Goal: Task Accomplishment & Management: Manage account settings

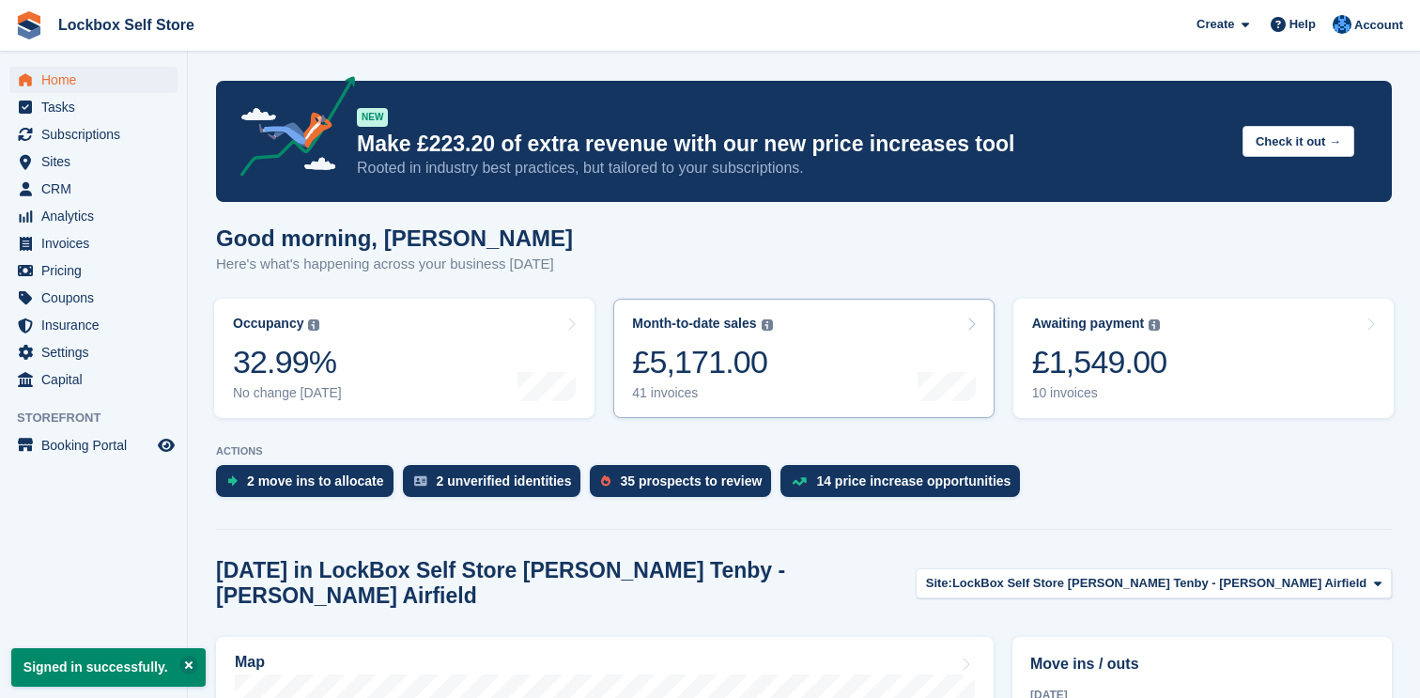
click at [789, 350] on link "Month-to-date sales The sum of all finalised invoices generated this month to d…" at bounding box center [803, 358] width 380 height 119
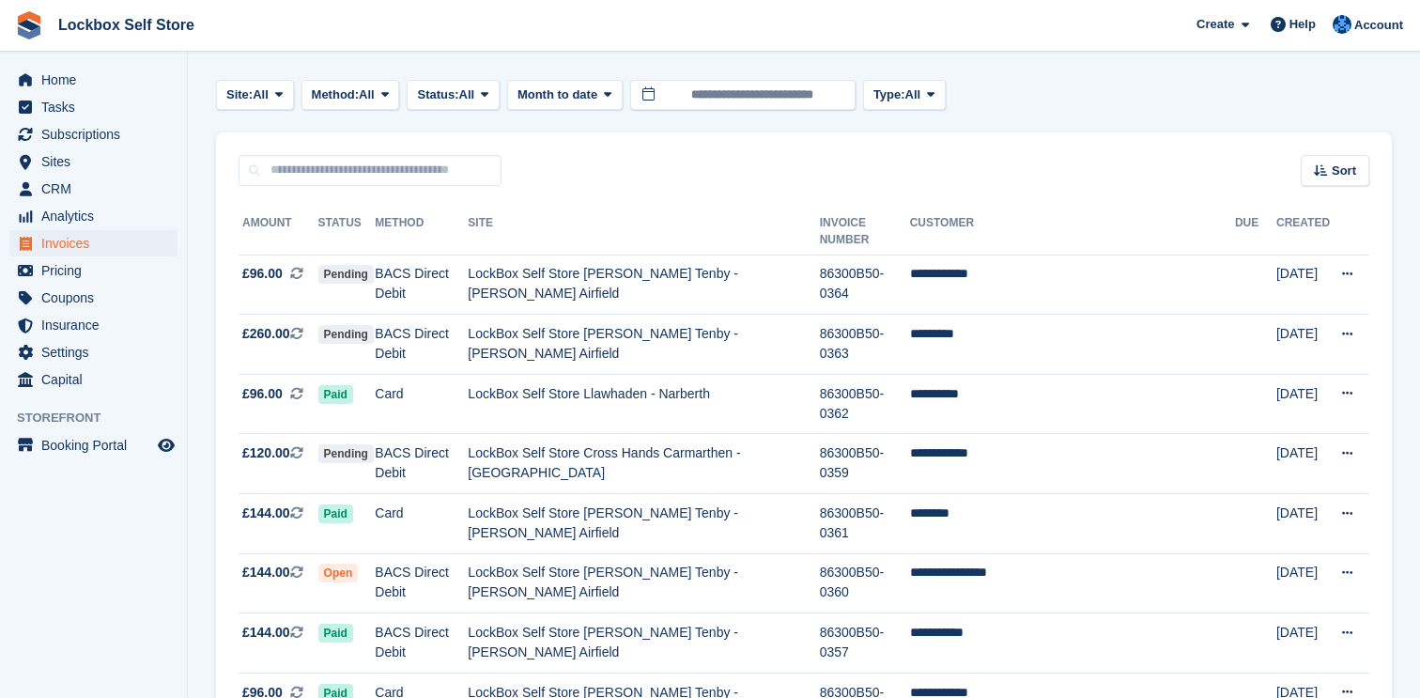
scroll to position [64, 0]
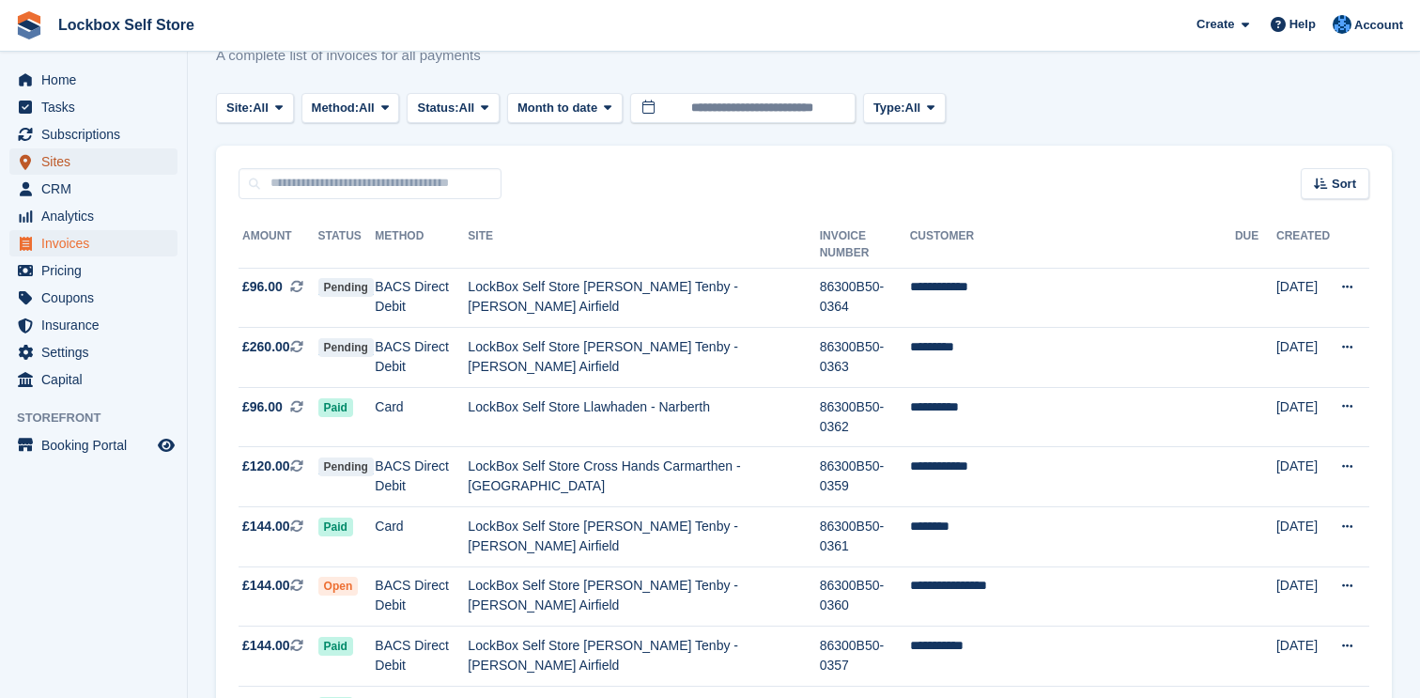
click at [93, 167] on span "Sites" at bounding box center [97, 161] width 113 height 26
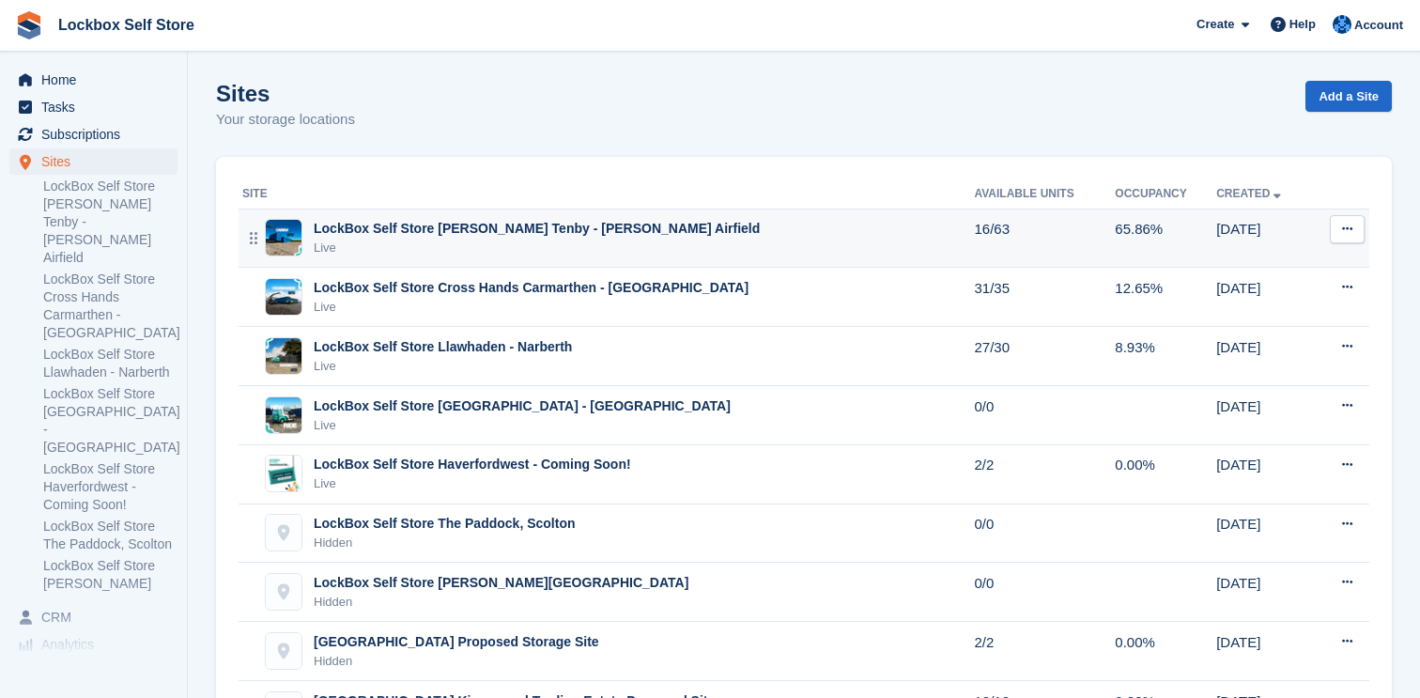
click at [378, 230] on div "LockBox Self Store [PERSON_NAME] Tenby - [PERSON_NAME] Airfield" at bounding box center [537, 229] width 446 height 20
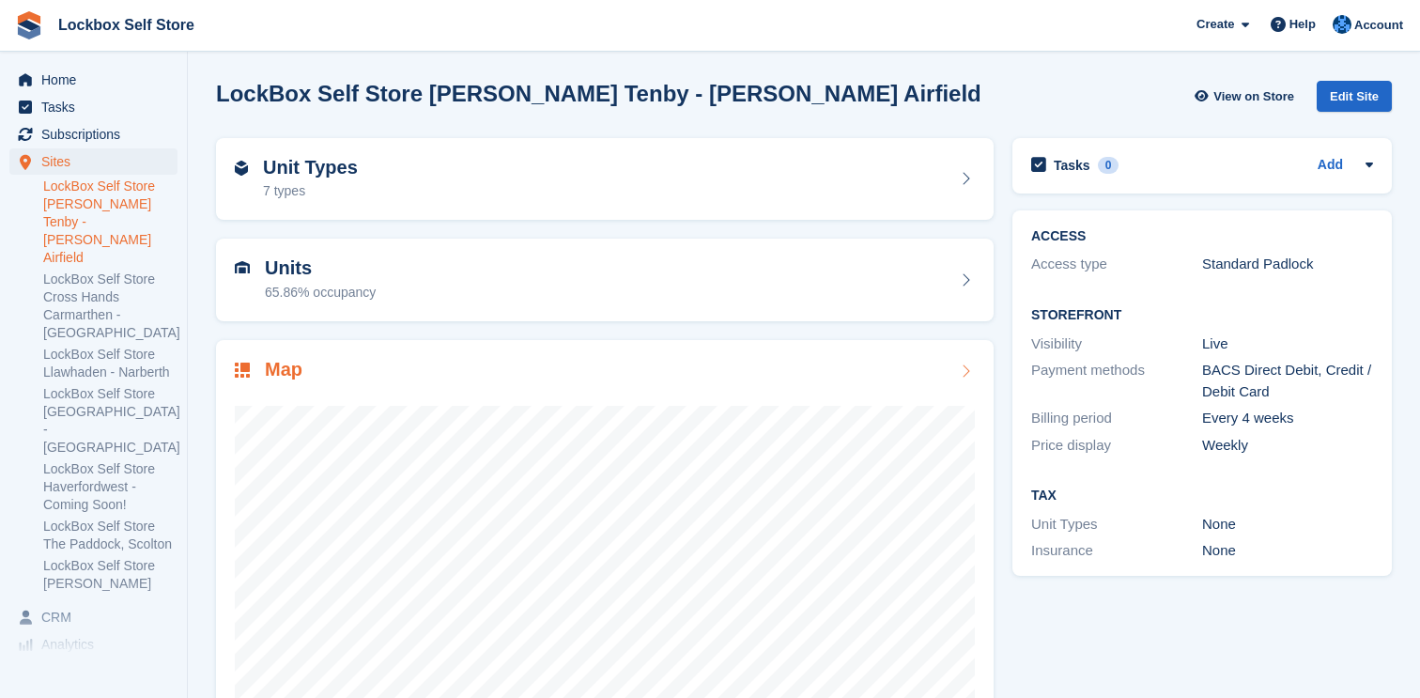
click at [364, 375] on div "Map" at bounding box center [605, 371] width 740 height 25
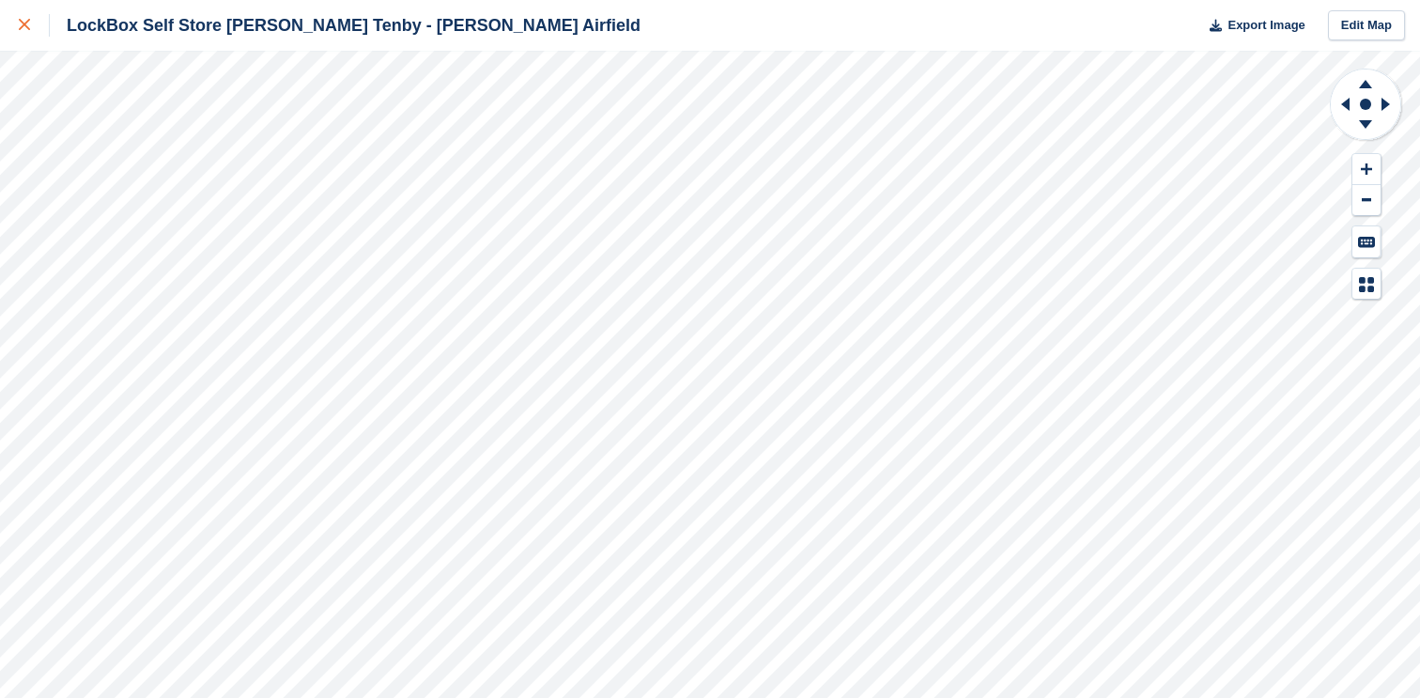
click at [22, 14] on div at bounding box center [34, 25] width 31 height 23
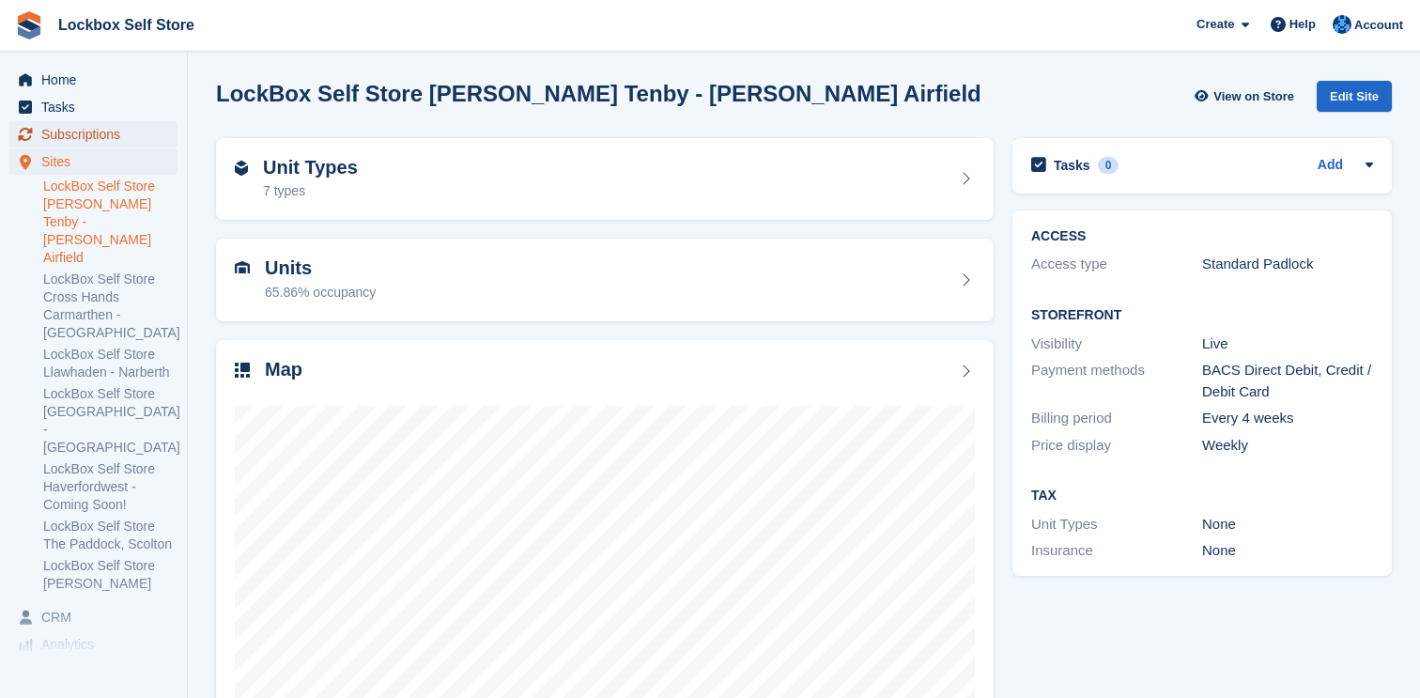
click at [95, 130] on span "Subscriptions" at bounding box center [97, 134] width 113 height 26
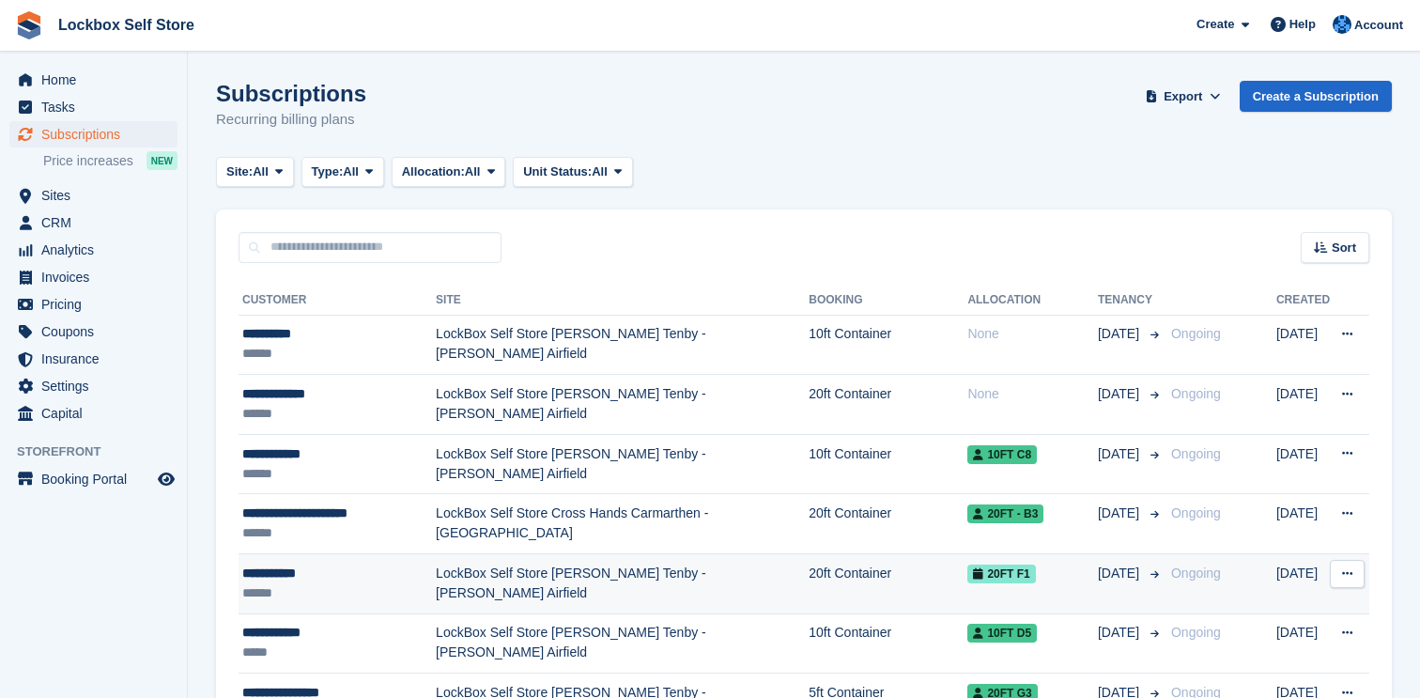
click at [628, 565] on td "LockBox Self Store [PERSON_NAME] Tenby - [PERSON_NAME] Airfield" at bounding box center [622, 584] width 373 height 60
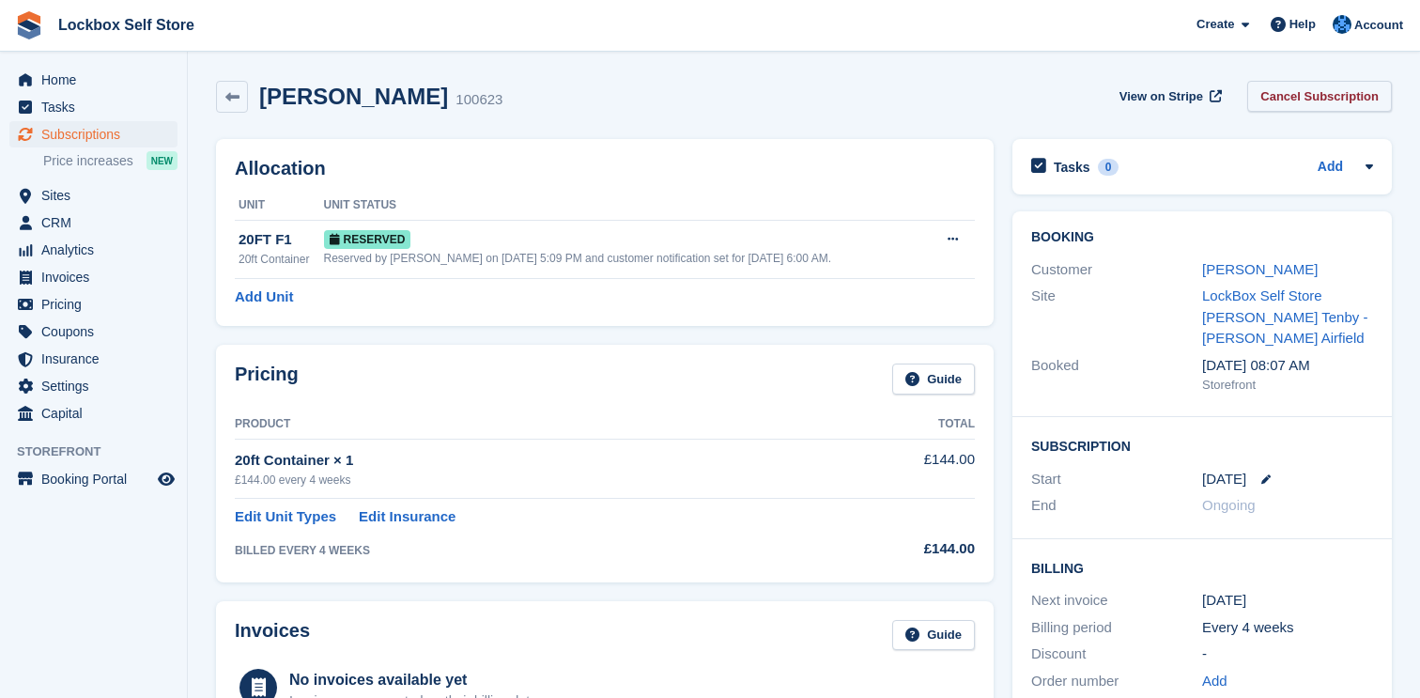
click at [1325, 99] on link "Cancel Subscription" at bounding box center [1319, 96] width 145 height 31
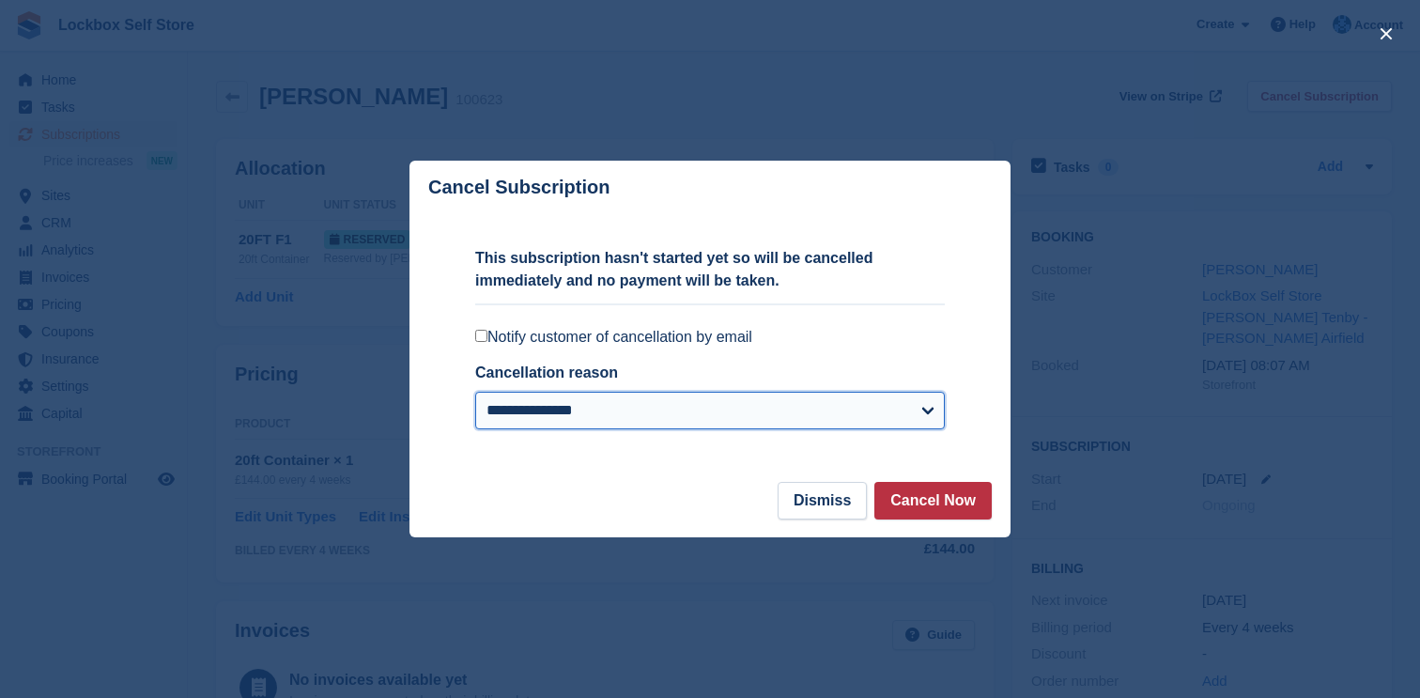
click at [931, 417] on select "**********" at bounding box center [710, 411] width 470 height 38
select select "**********"
click at [475, 392] on select "**********" at bounding box center [710, 411] width 470 height 38
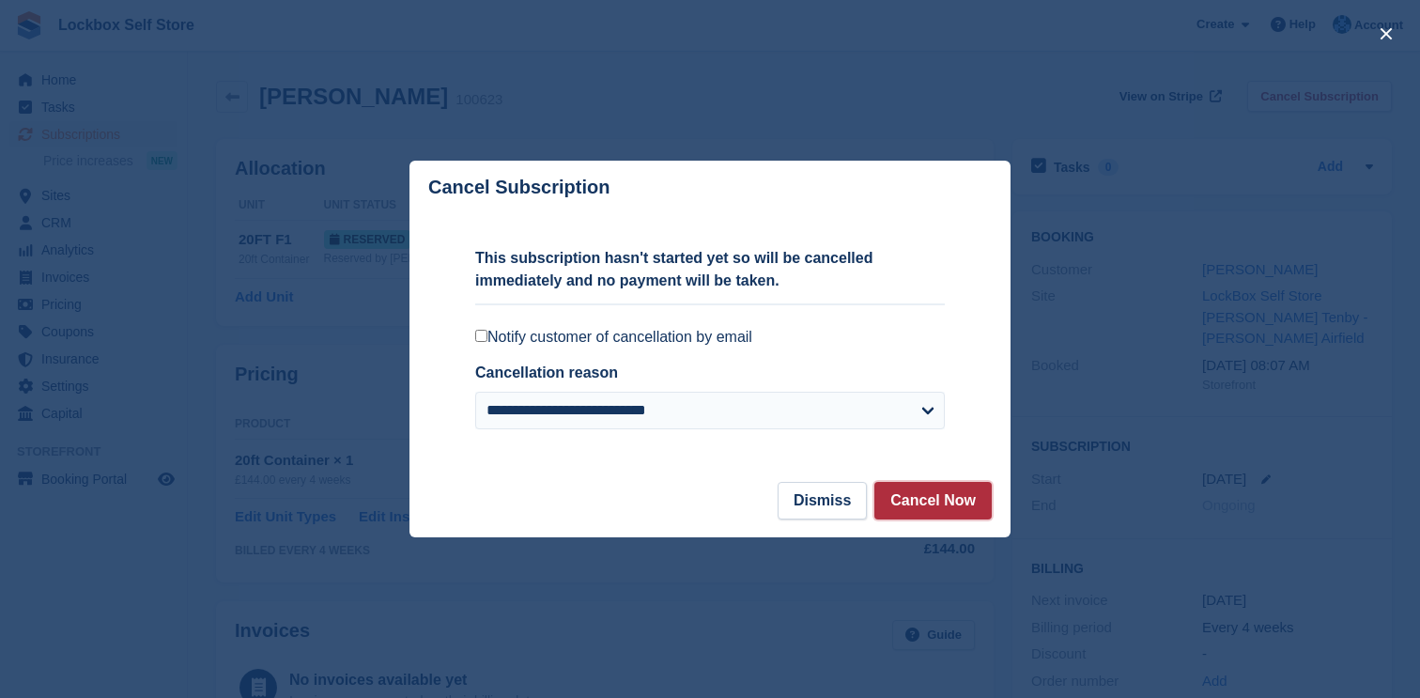
click at [967, 503] on button "Cancel Now" at bounding box center [932, 501] width 117 height 38
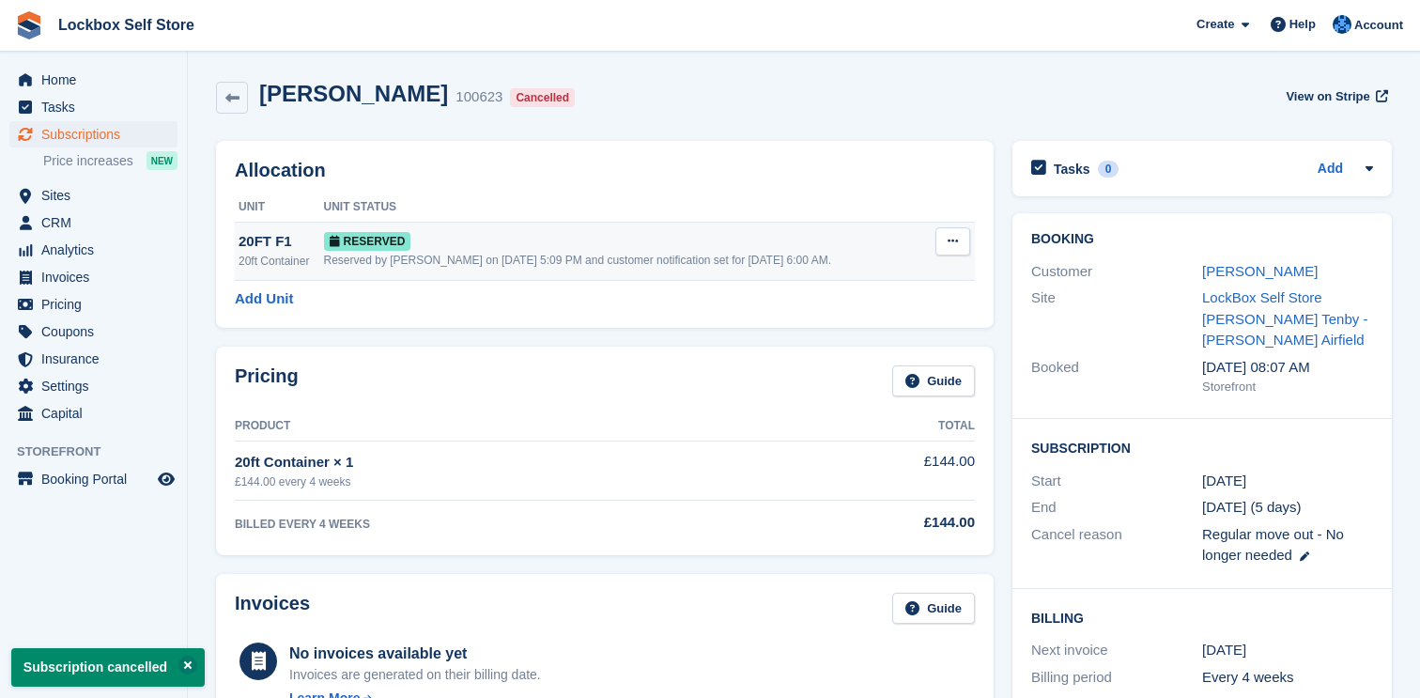
click at [960, 240] on button at bounding box center [952, 241] width 35 height 28
click at [907, 315] on p "Deallocate" at bounding box center [879, 318] width 163 height 24
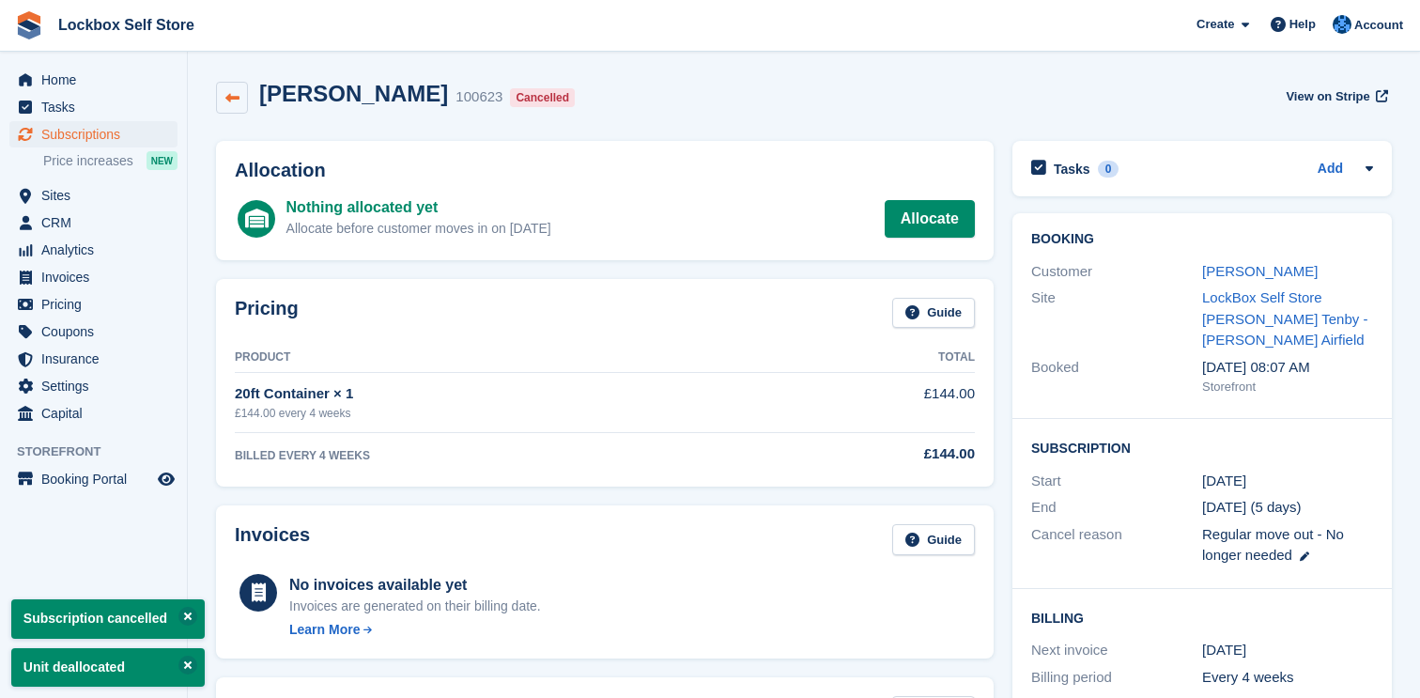
click at [220, 95] on link at bounding box center [232, 98] width 32 height 32
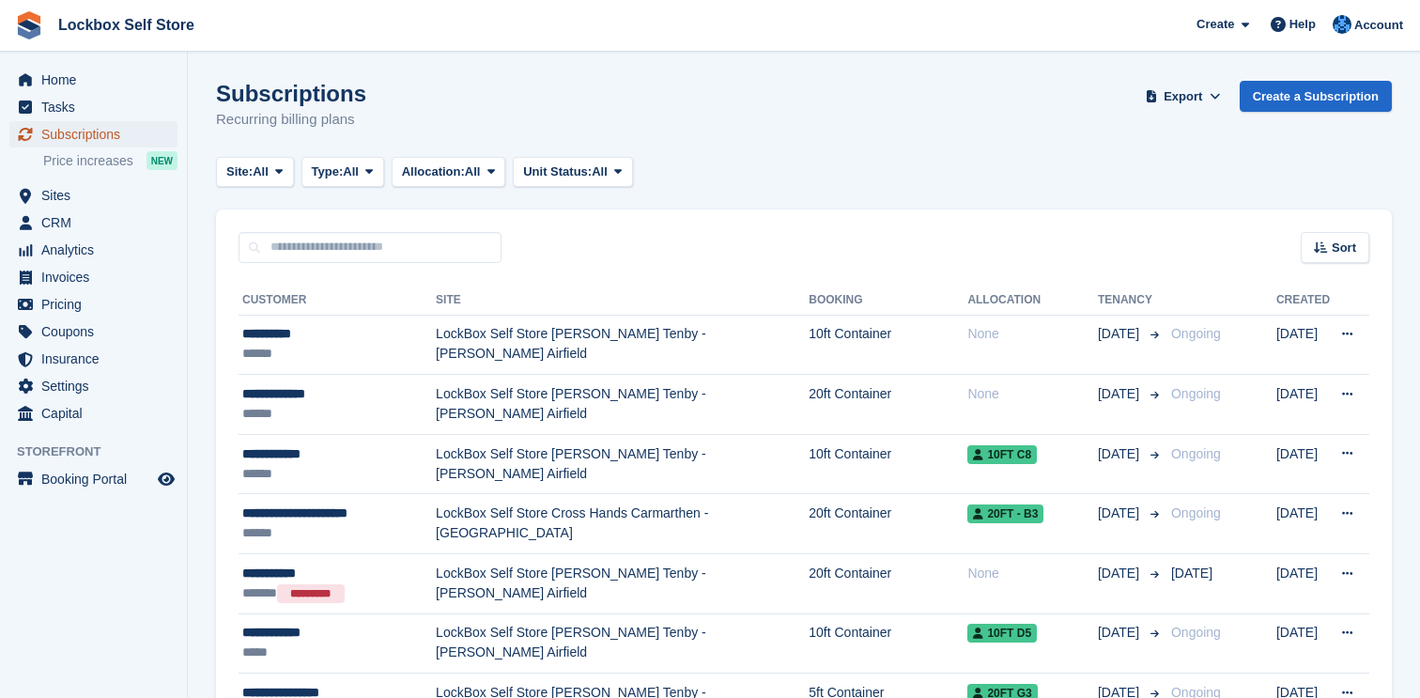
click at [90, 132] on span "Subscriptions" at bounding box center [97, 134] width 113 height 26
click at [69, 85] on span "Home" at bounding box center [97, 80] width 113 height 26
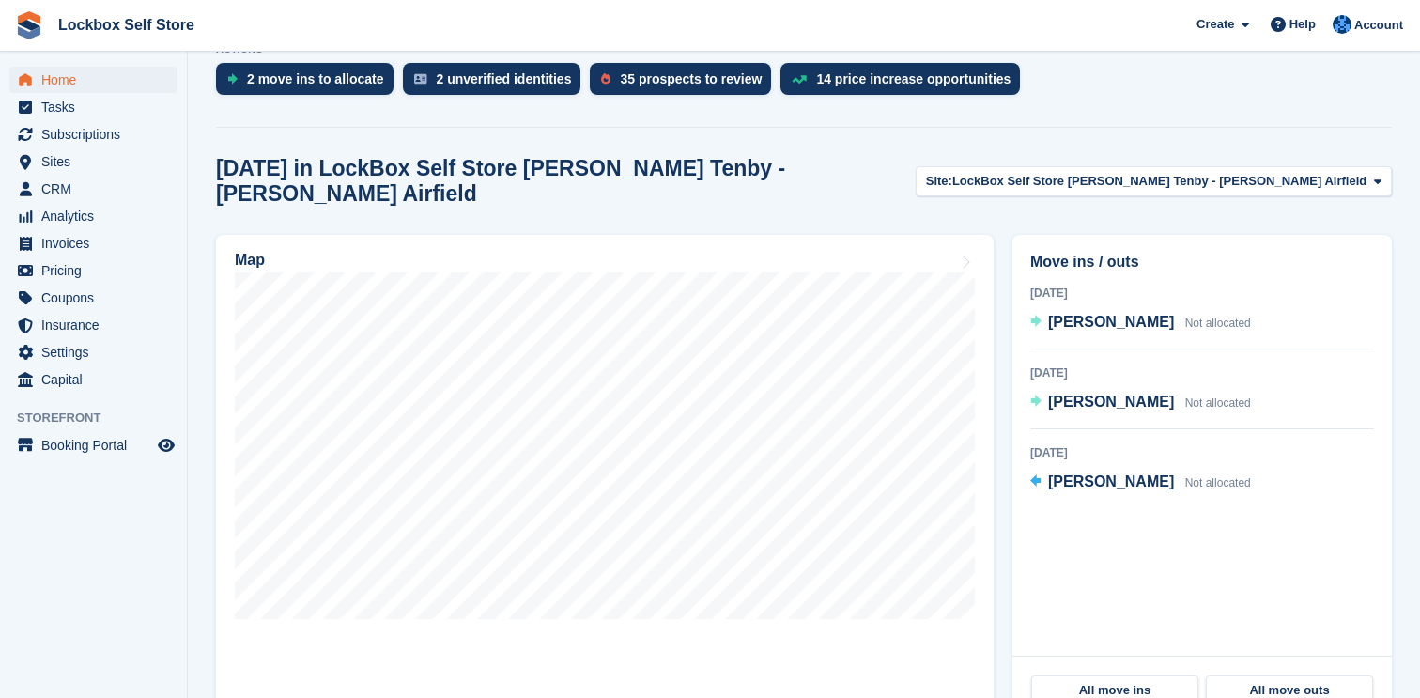
scroll to position [523, 0]
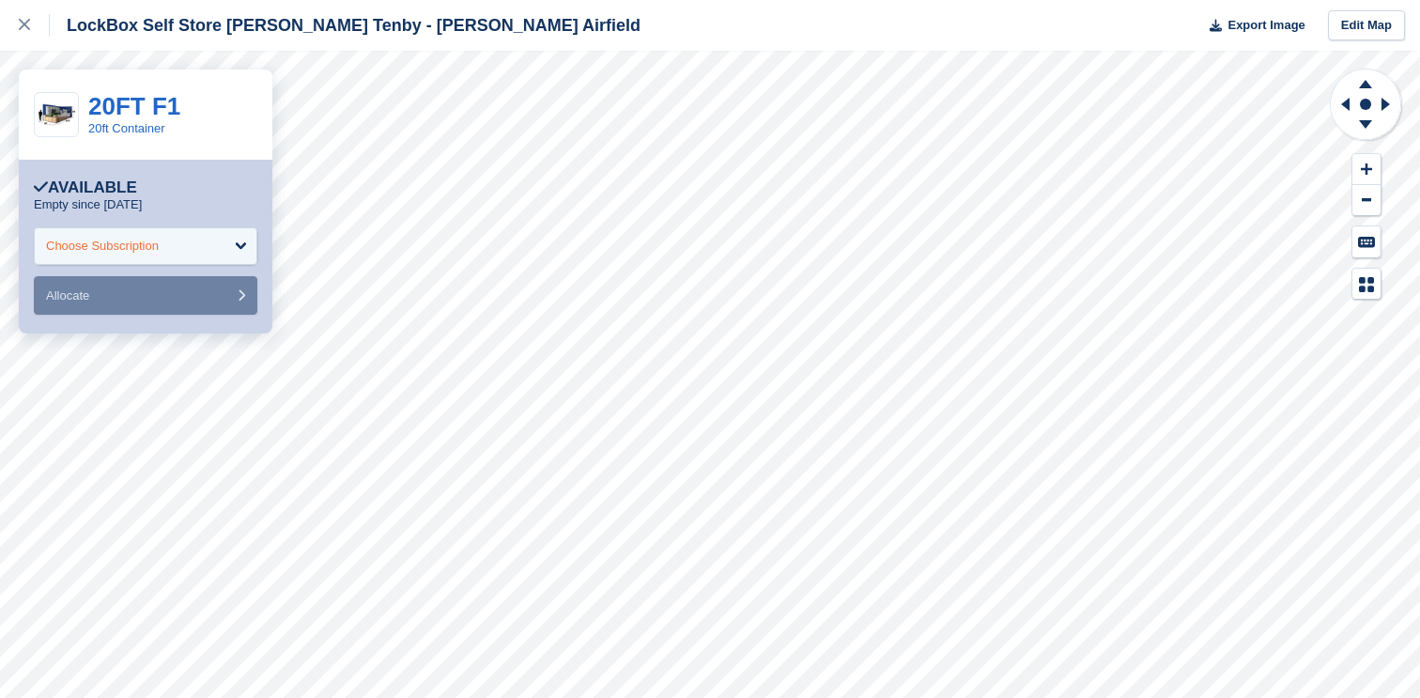
click at [232, 238] on div "Choose Subscription" at bounding box center [145, 246] width 223 height 38
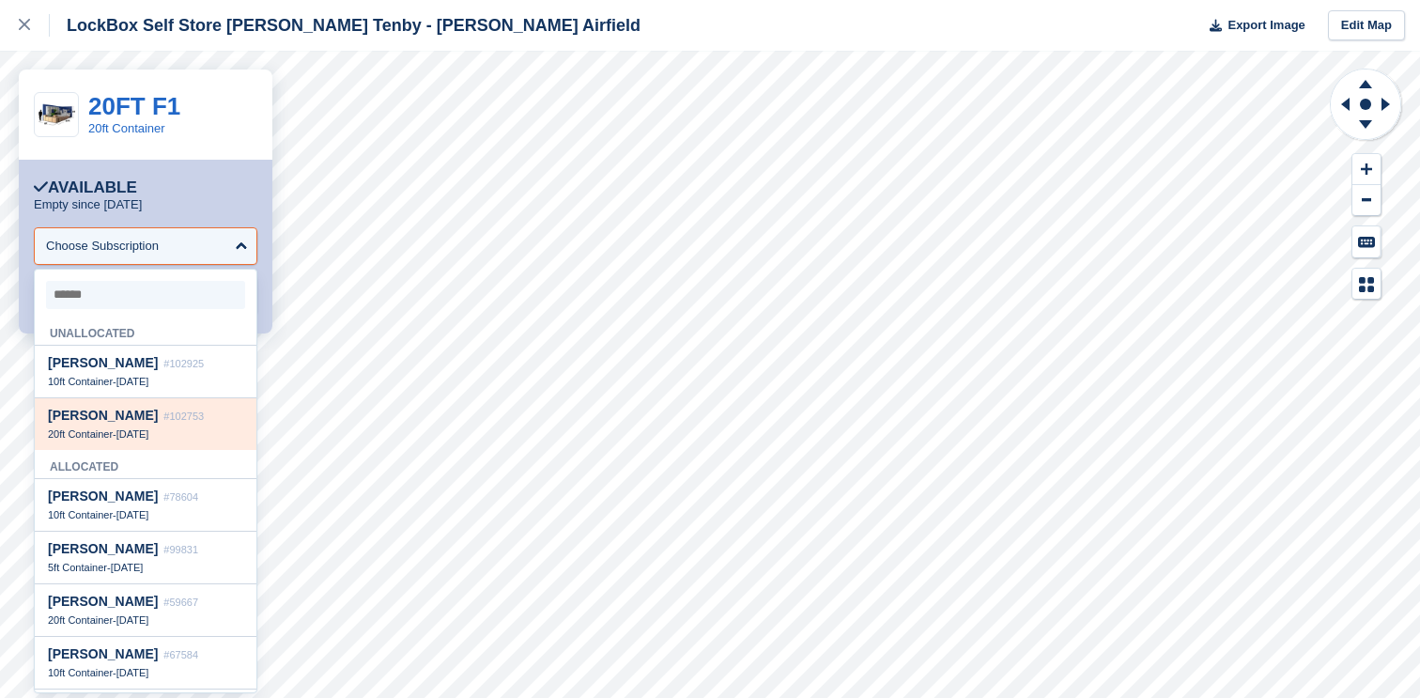
click at [218, 424] on div "Mr Ceri James #102753" at bounding box center [145, 416] width 195 height 16
select select "******"
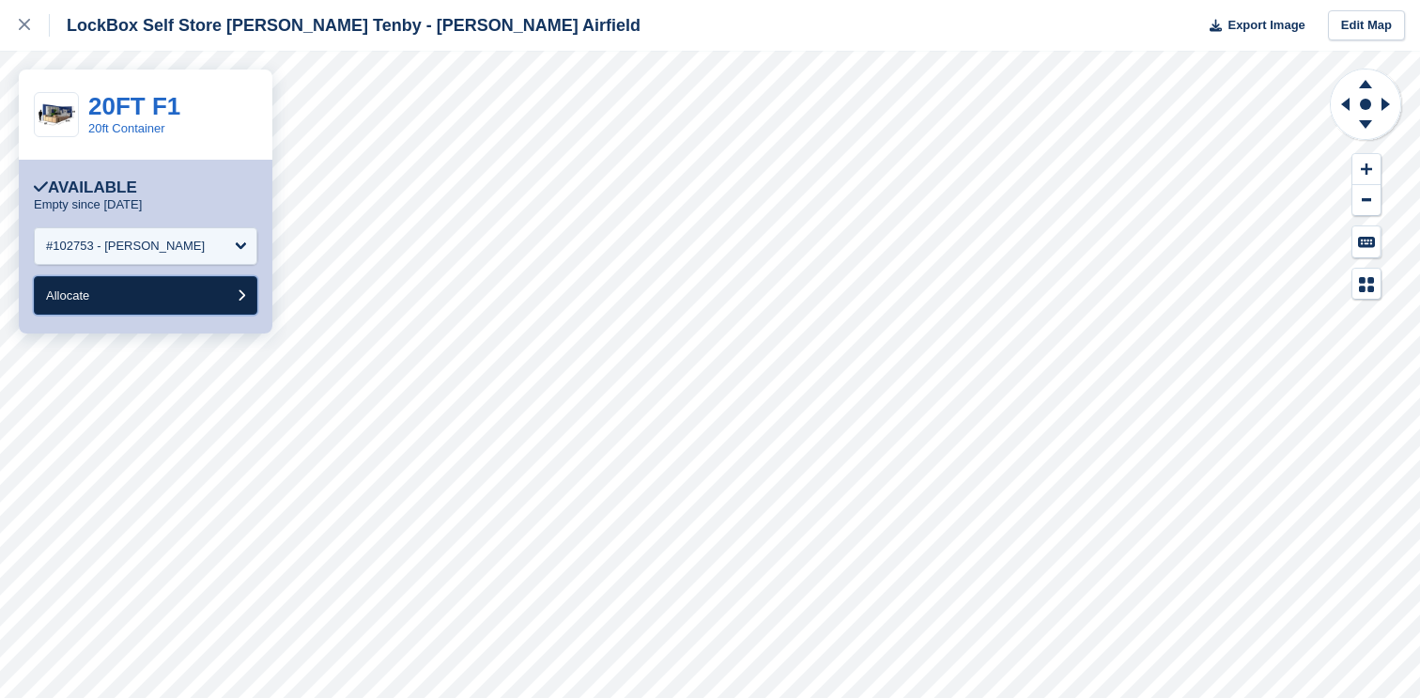
click at [93, 293] on button "Allocate" at bounding box center [145, 295] width 223 height 39
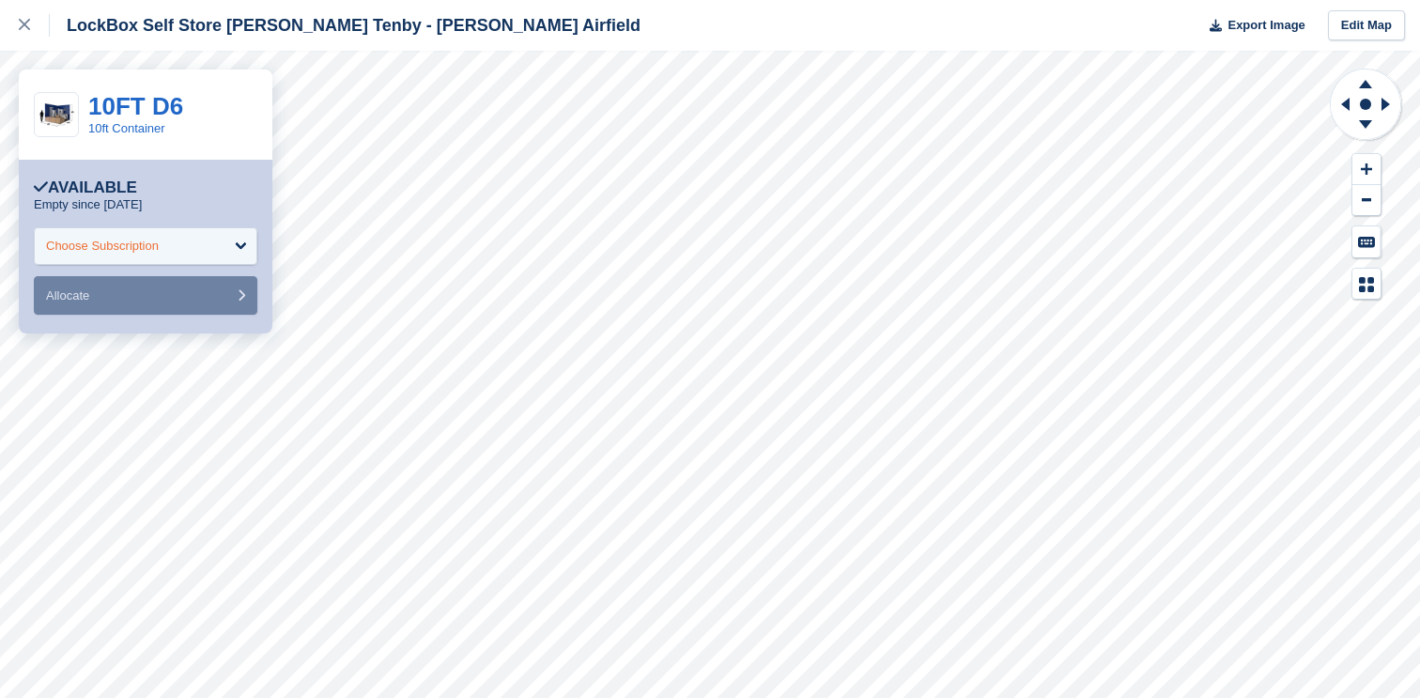
click at [232, 250] on div "Choose Subscription" at bounding box center [145, 246] width 223 height 38
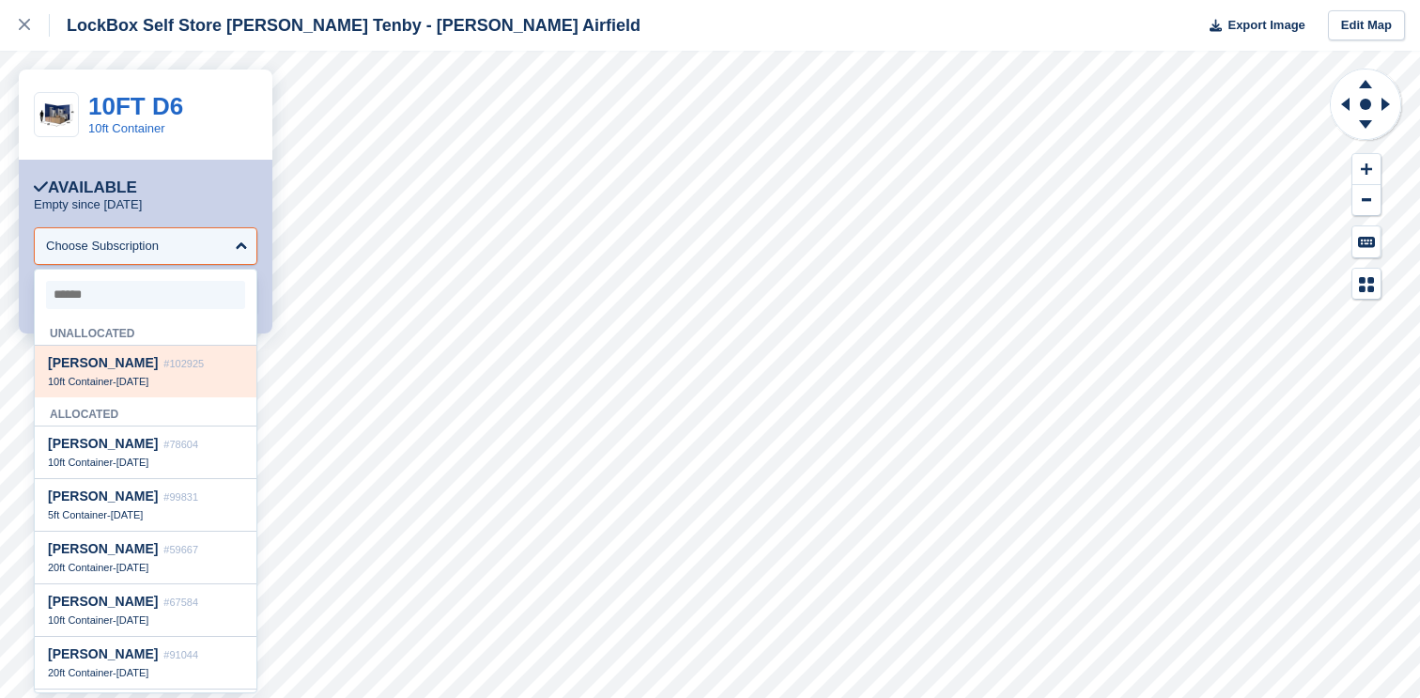
click at [231, 371] on div "Kim Hughes #102925" at bounding box center [145, 363] width 195 height 16
select select "******"
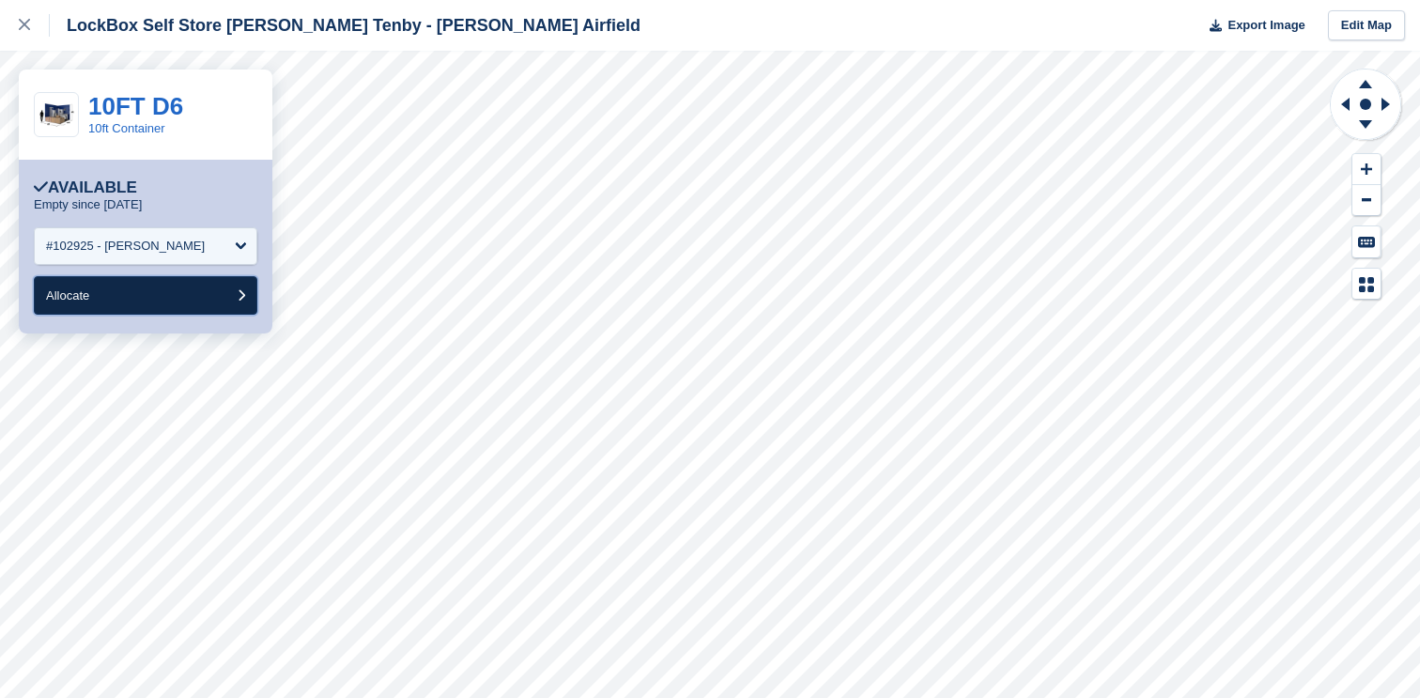
click at [191, 300] on button "Allocate" at bounding box center [145, 295] width 223 height 39
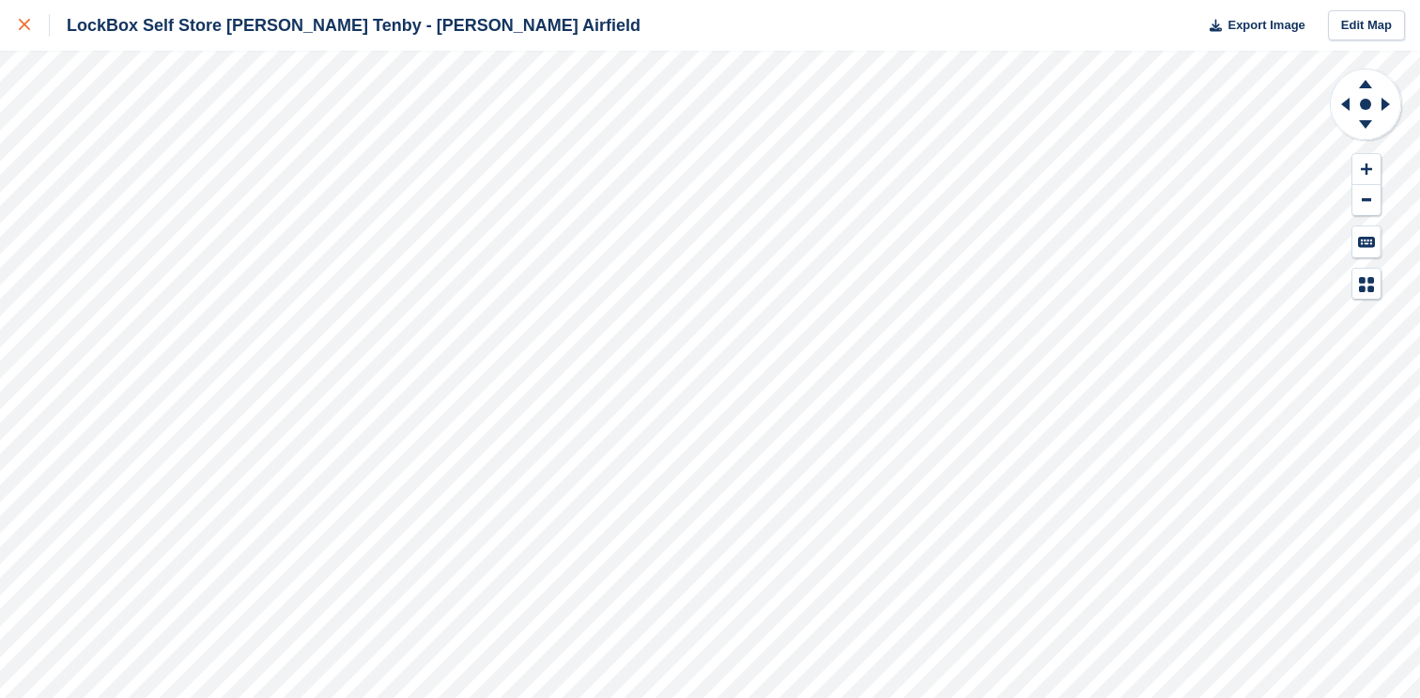
click at [37, 29] on div at bounding box center [34, 25] width 31 height 23
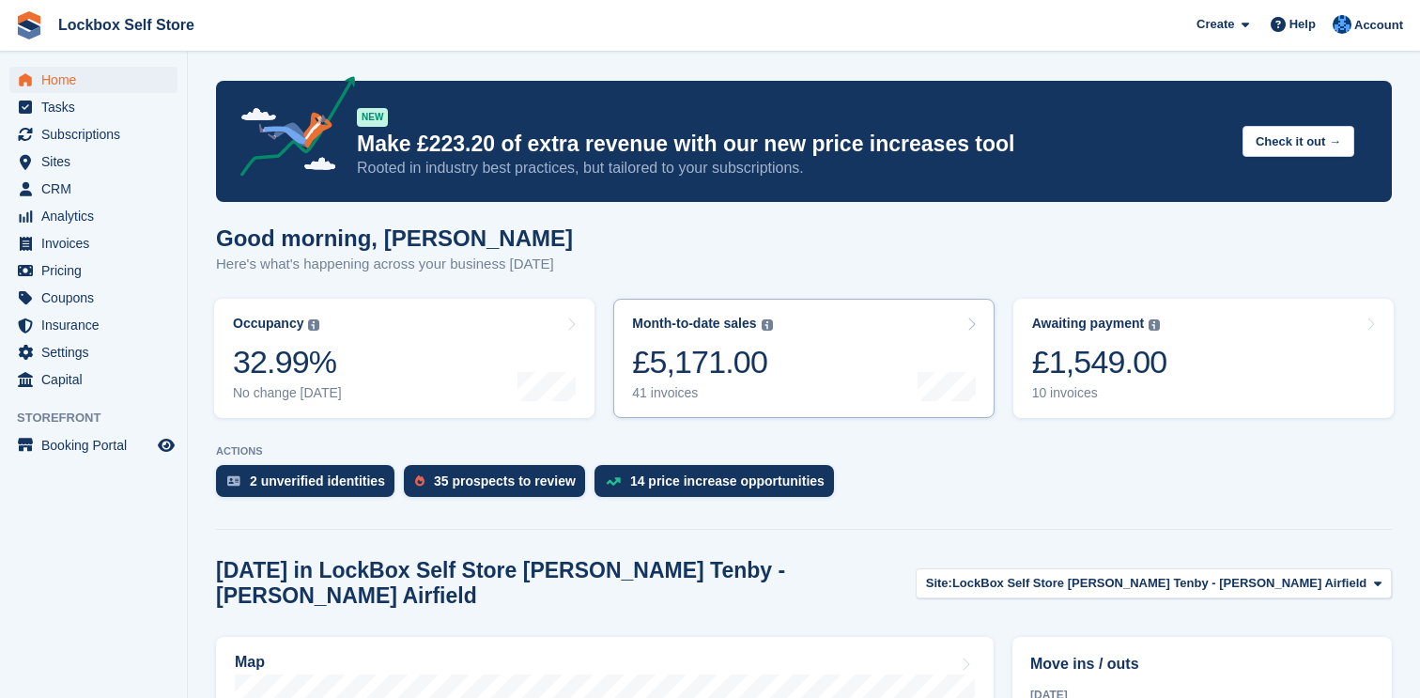
click at [759, 377] on div "£5,171.00" at bounding box center [702, 362] width 140 height 39
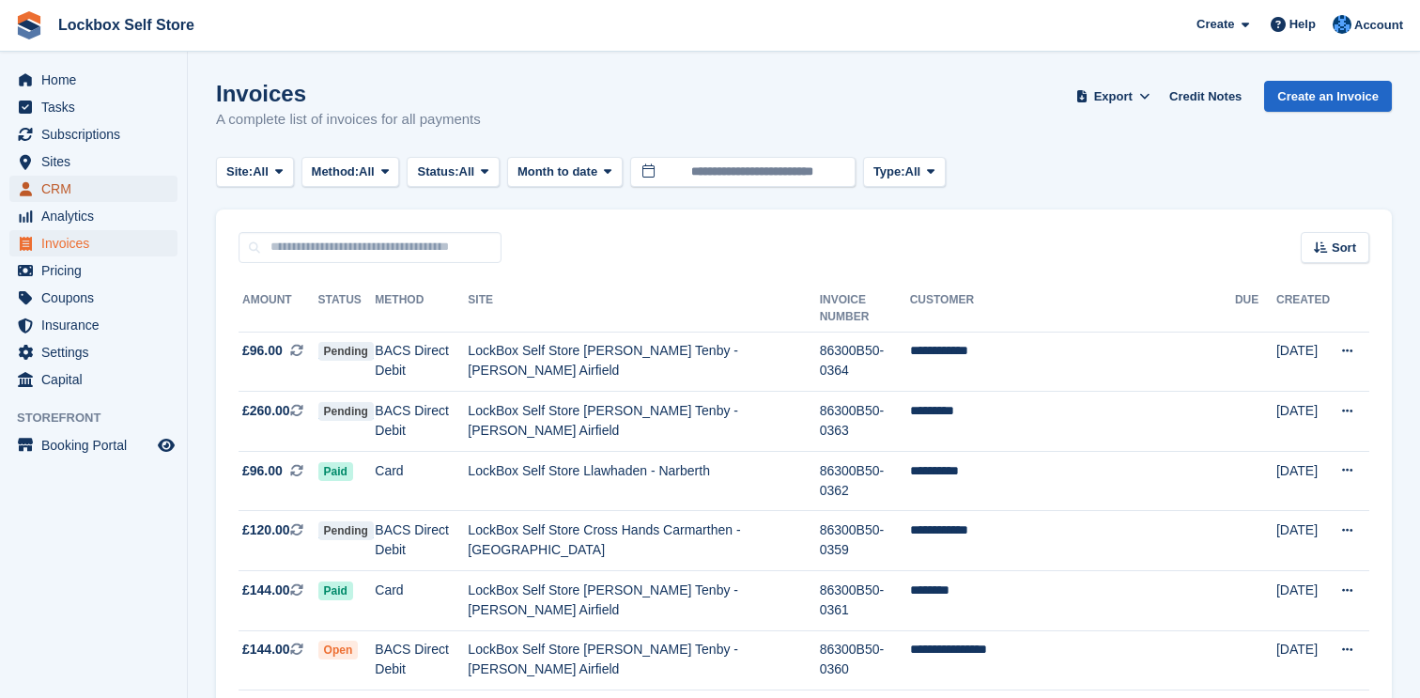
click at [139, 181] on span "CRM" at bounding box center [97, 189] width 113 height 26
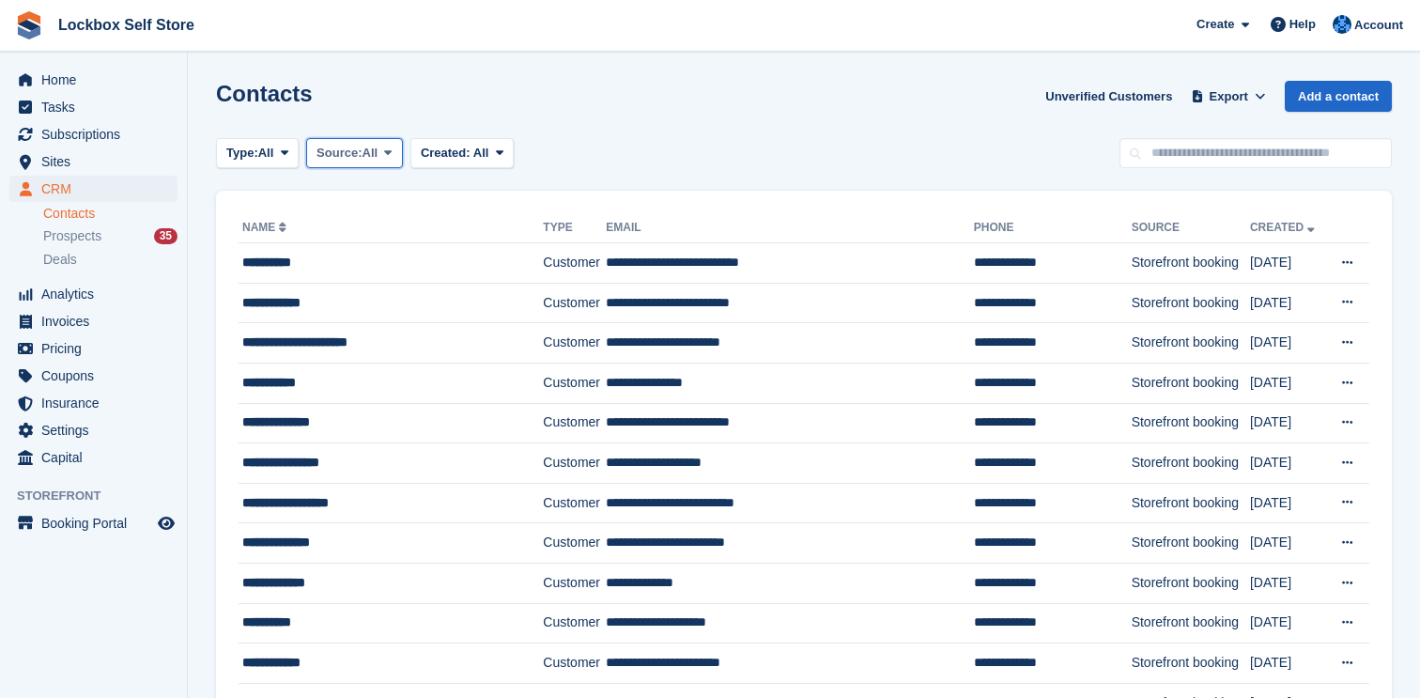
click at [378, 149] on span "All" at bounding box center [370, 153] width 16 height 19
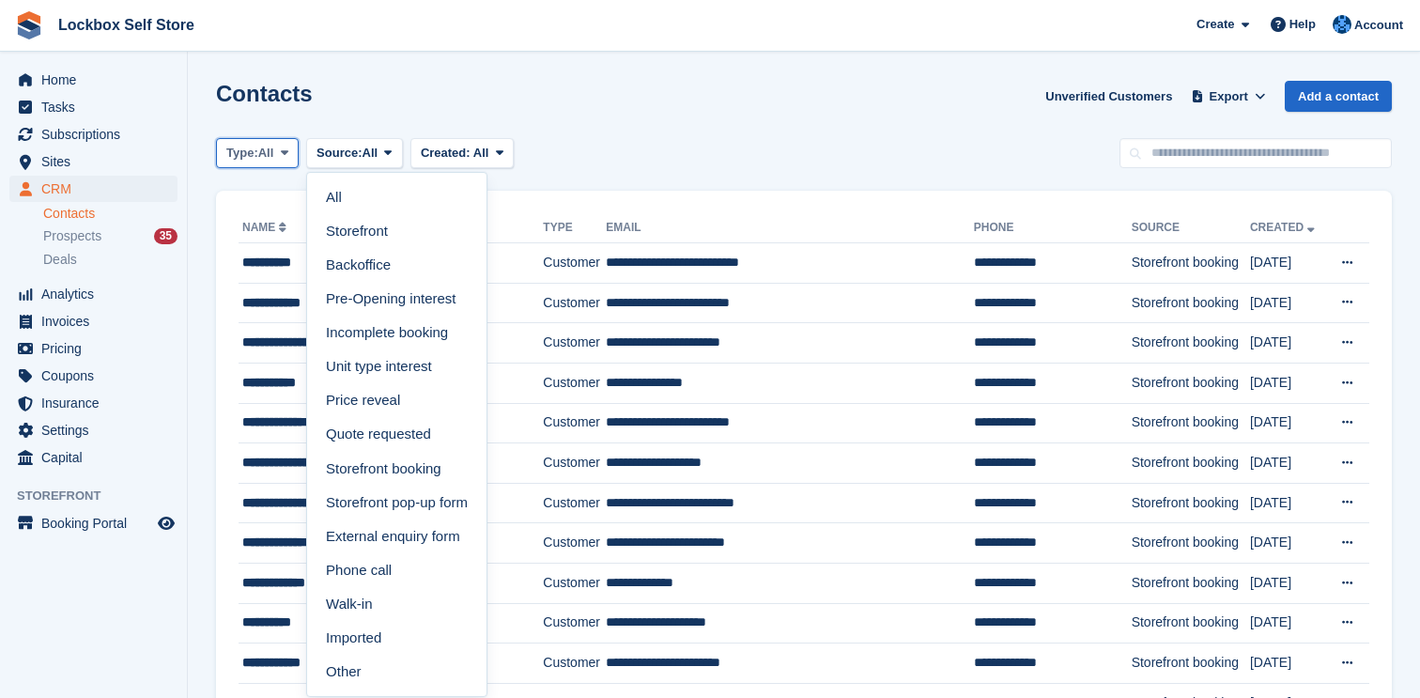
click at [258, 147] on span "Type:" at bounding box center [242, 153] width 32 height 19
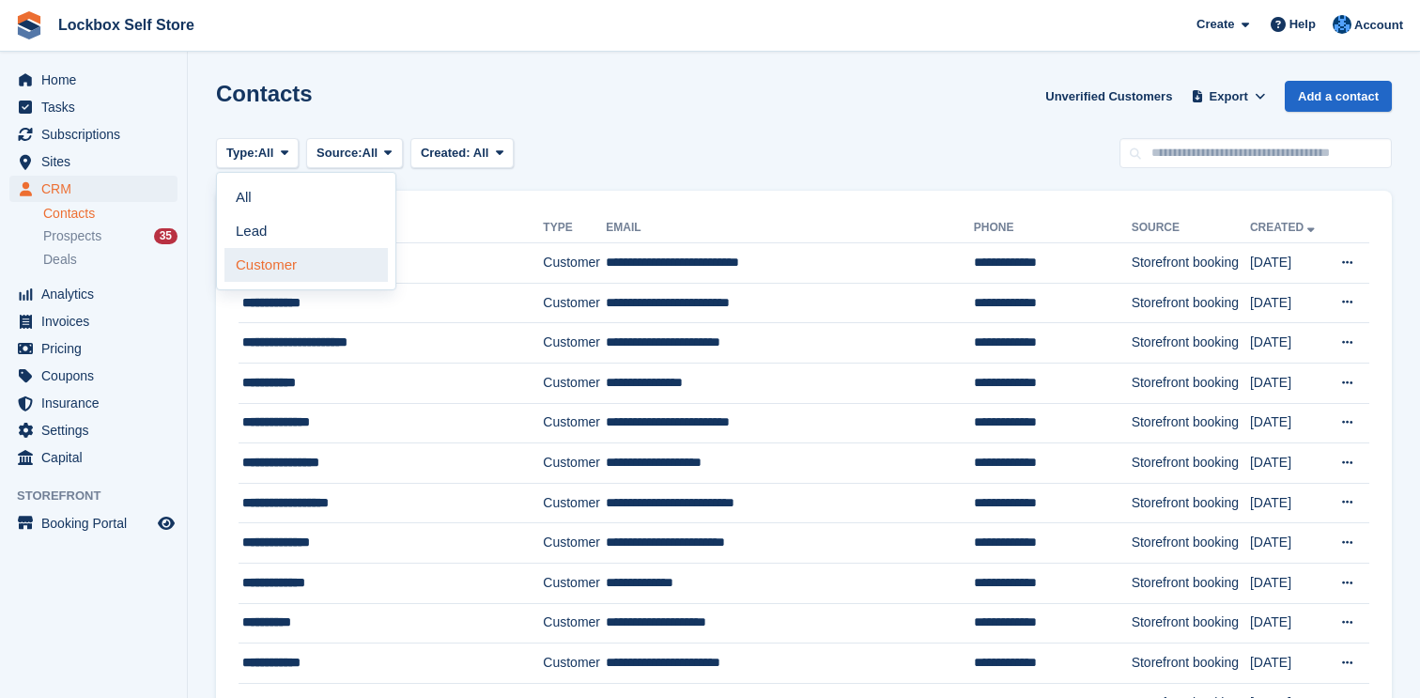
click at [308, 268] on link "Customer" at bounding box center [305, 265] width 163 height 34
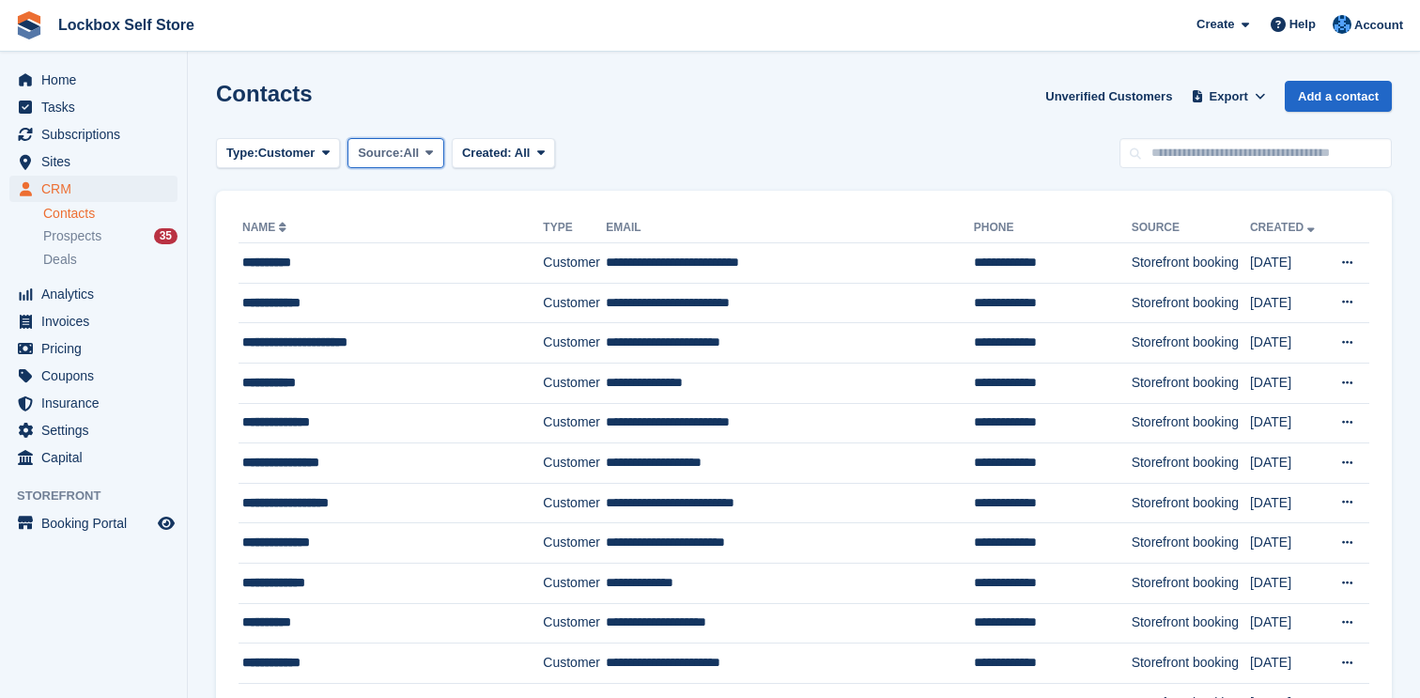
click at [420, 157] on span "All" at bounding box center [412, 153] width 16 height 19
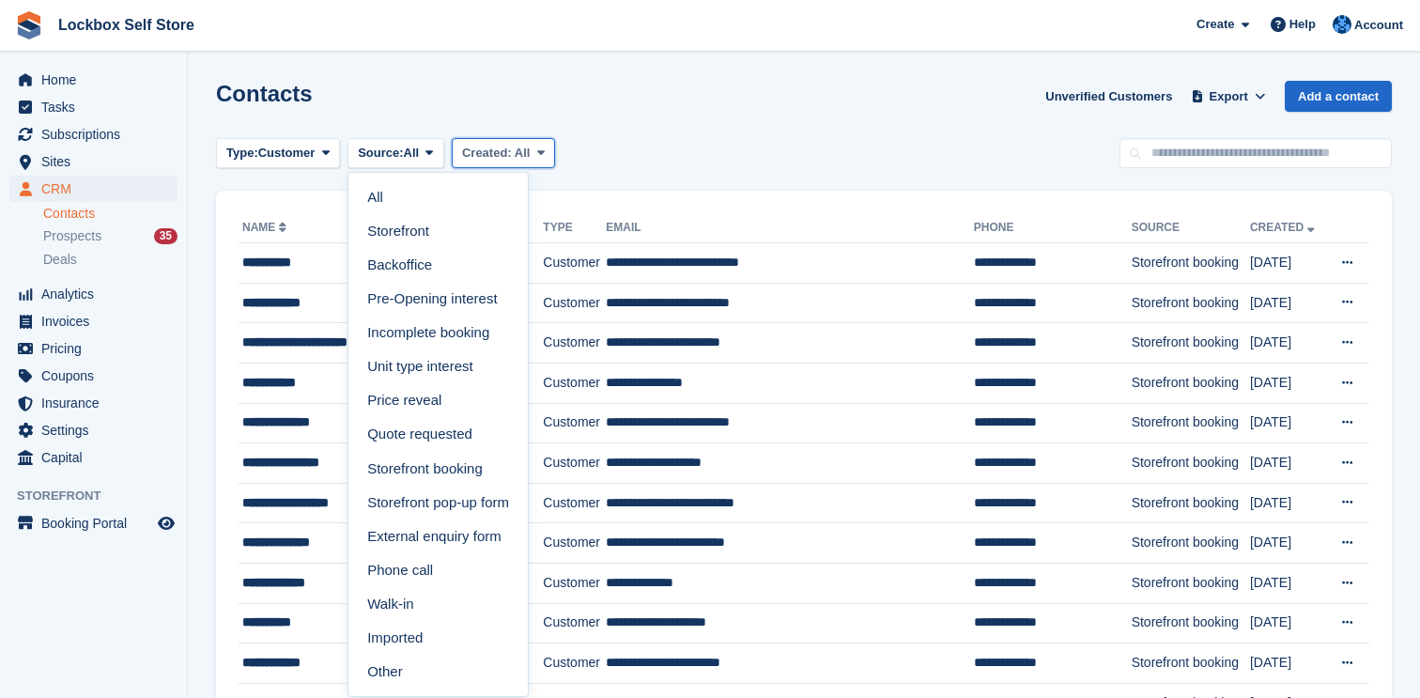
click at [512, 153] on span "Created:" at bounding box center [487, 153] width 50 height 14
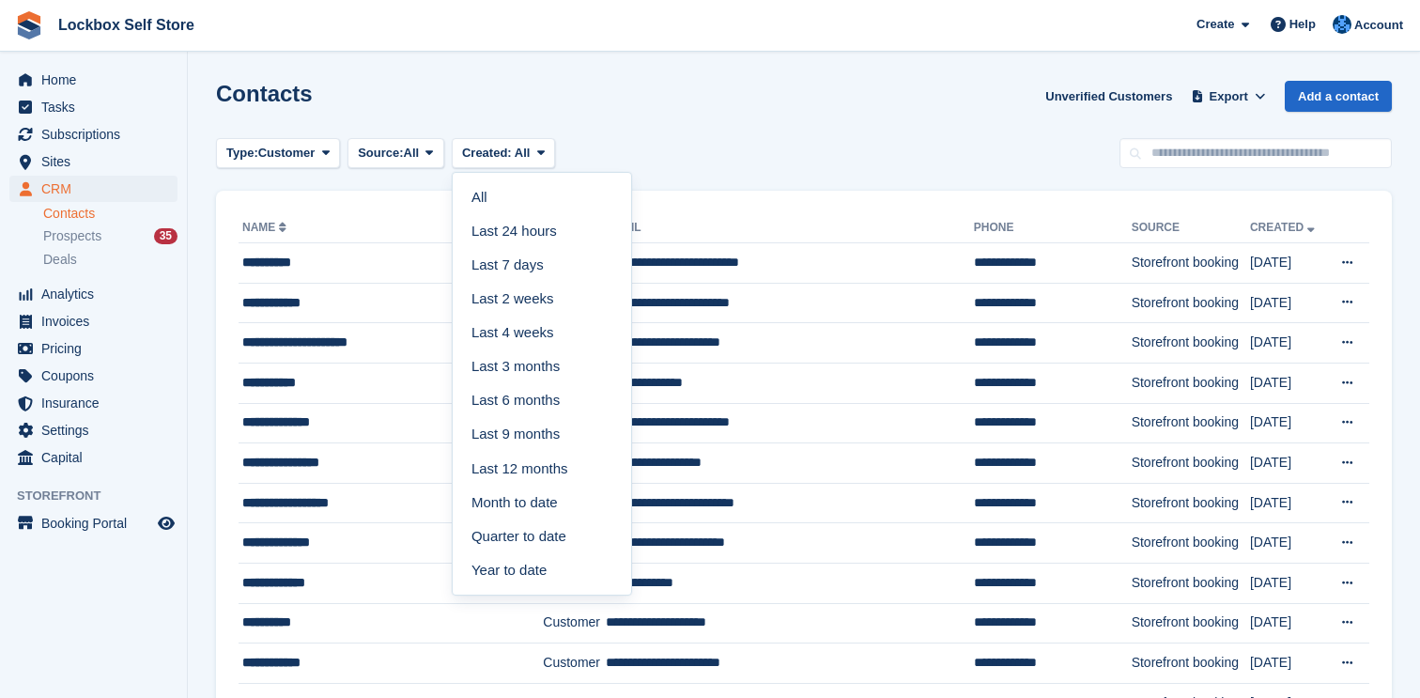
click at [674, 147] on div "Type: Customer All Lead Customer Source: All All Storefront Backoffice Pre-Open…" at bounding box center [804, 153] width 1176 height 31
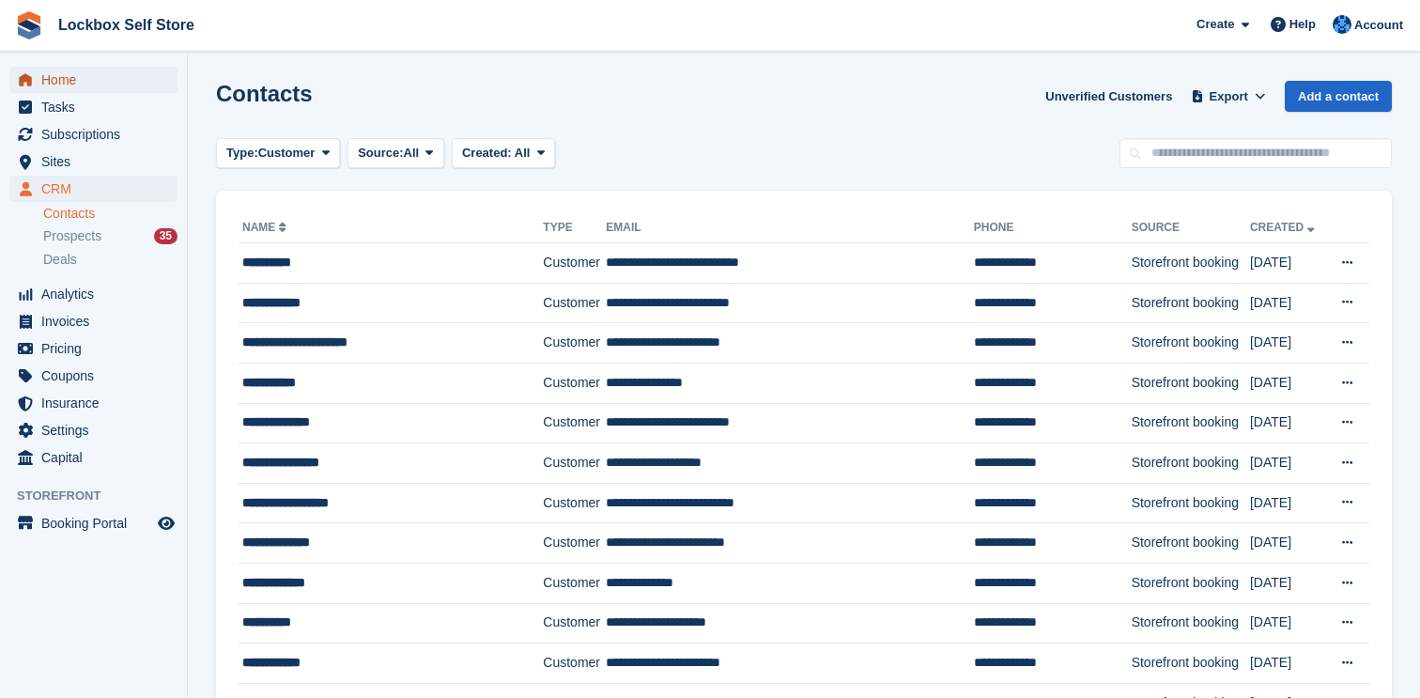
click at [113, 74] on span "Home" at bounding box center [97, 80] width 113 height 26
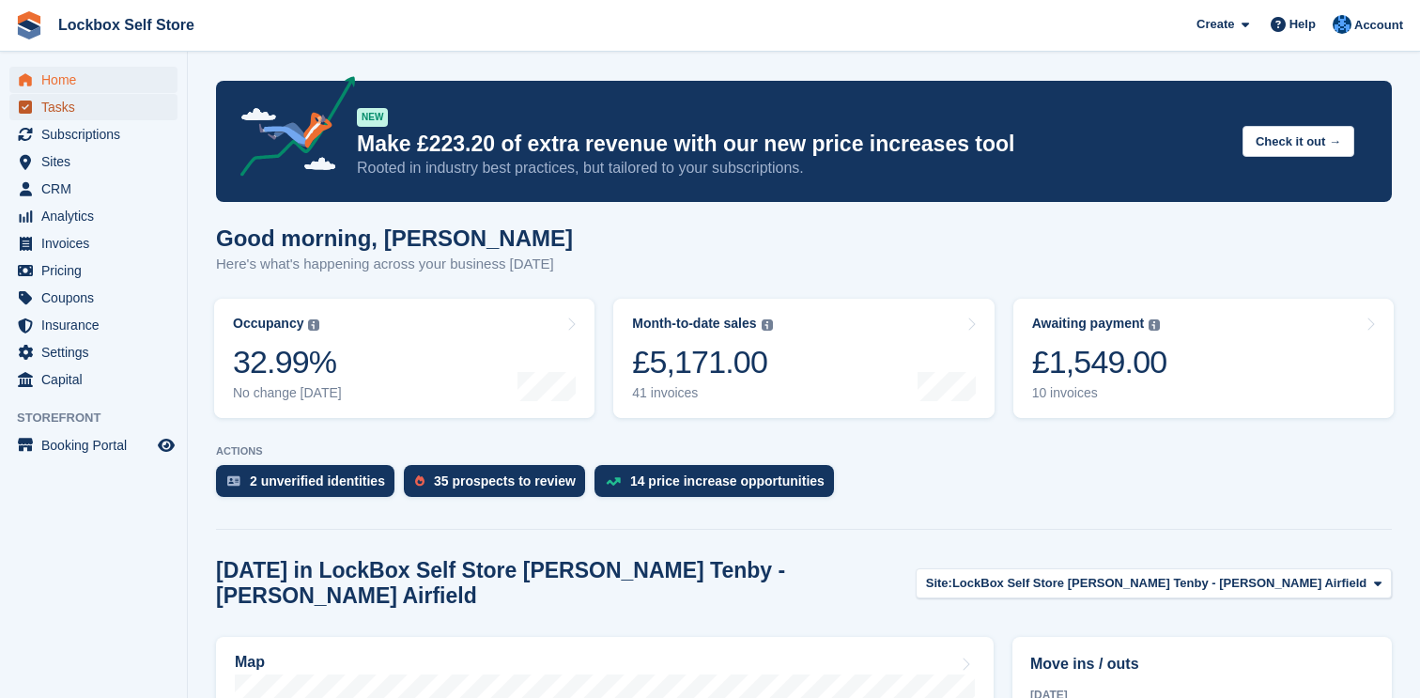
click at [130, 94] on span "Tasks" at bounding box center [97, 107] width 113 height 26
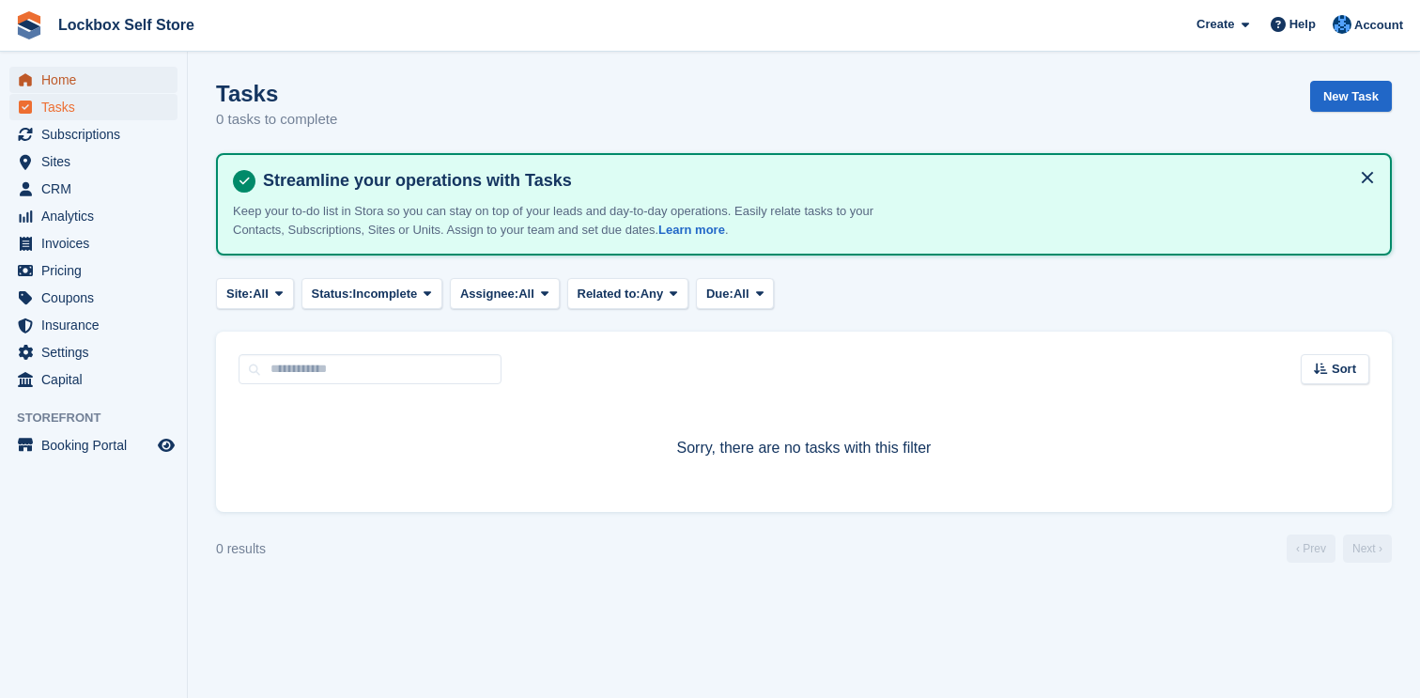
click at [131, 74] on span "Home" at bounding box center [97, 80] width 113 height 26
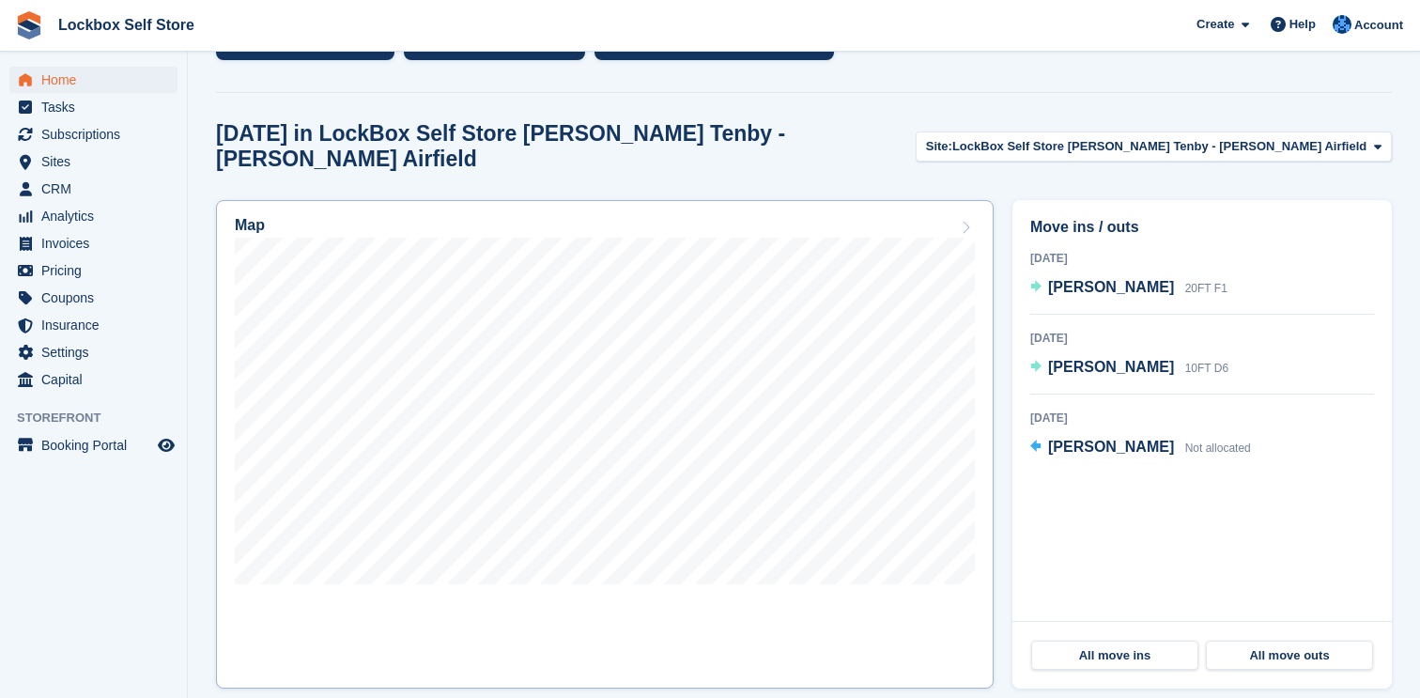
scroll to position [471, 0]
